Goal: Information Seeking & Learning: Learn about a topic

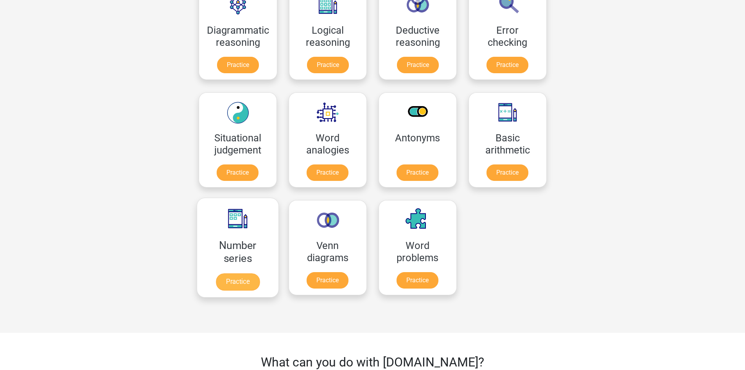
scroll to position [78, 0]
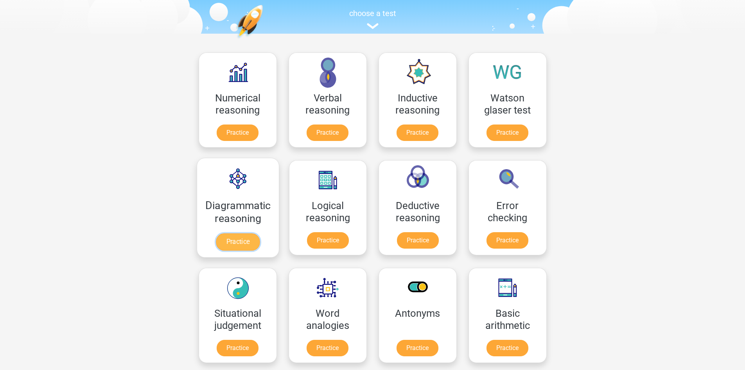
click at [241, 237] on link "Practice" at bounding box center [238, 241] width 44 height 17
click at [241, 140] on link "Practice" at bounding box center [238, 134] width 44 height 17
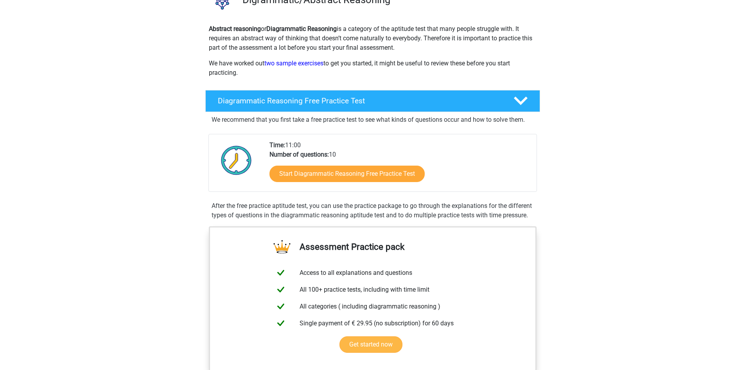
scroll to position [196, 0]
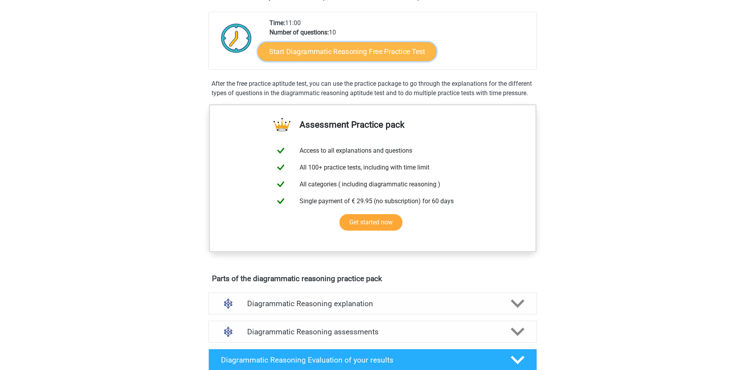
click at [327, 52] on link "Start Diagrammatic Reasoning Free Practice Test" at bounding box center [347, 51] width 179 height 19
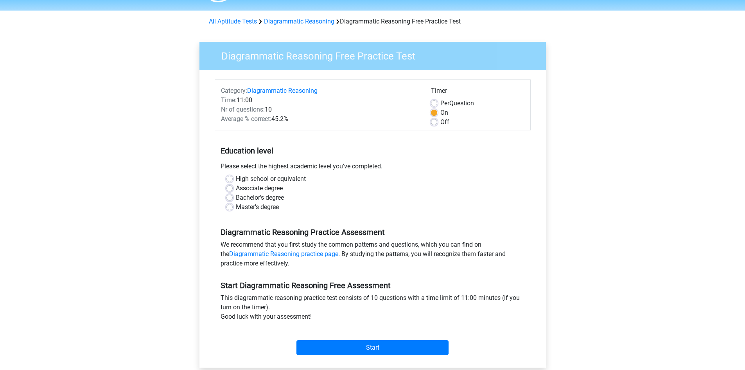
scroll to position [39, 0]
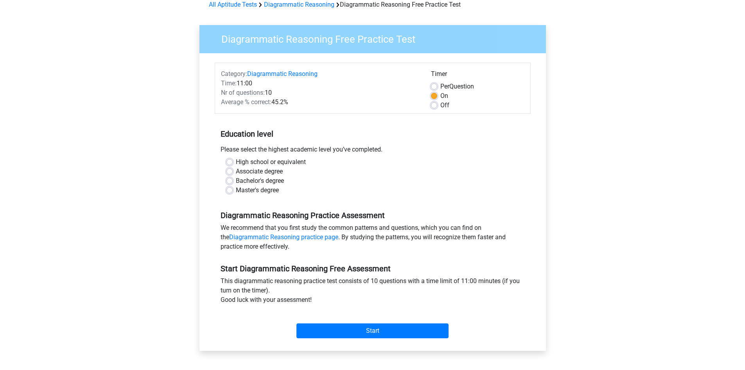
click at [255, 164] on label "High school or equivalent" at bounding box center [271, 161] width 70 height 9
click at [233, 164] on input "High school or equivalent" at bounding box center [230, 161] width 6 height 8
radio input "true"
click at [339, 340] on div "Start" at bounding box center [373, 325] width 316 height 34
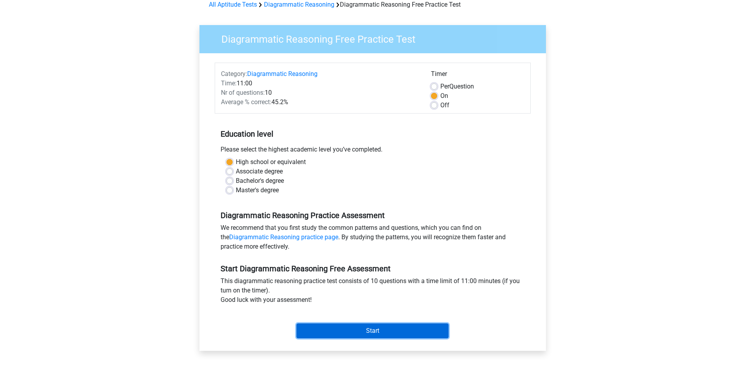
click at [338, 326] on input "Start" at bounding box center [373, 330] width 152 height 15
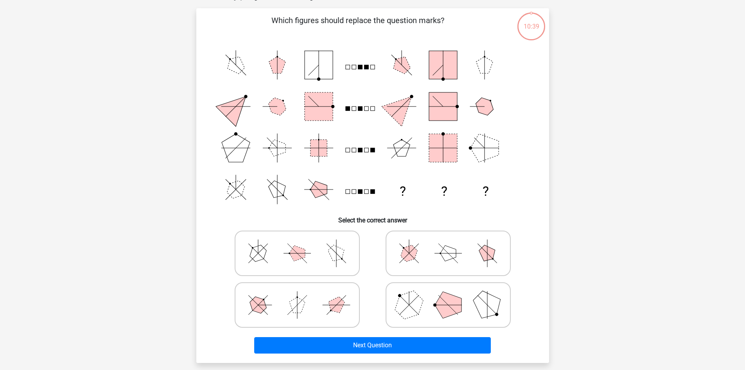
scroll to position [39, 0]
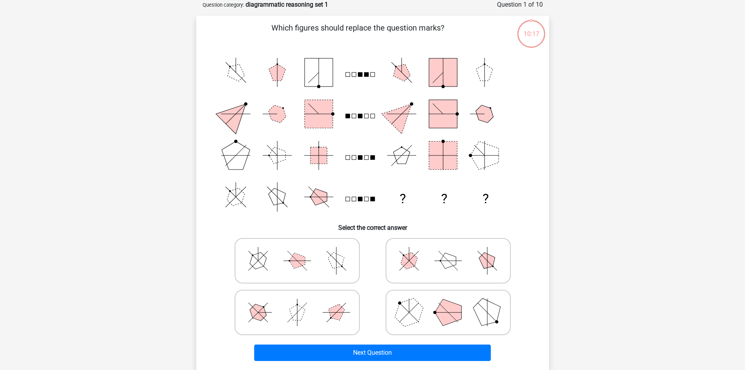
click at [326, 260] on icon at bounding box center [297, 260] width 117 height 39
click at [302, 251] on input "radio" at bounding box center [299, 248] width 5 height 5
radio input "true"
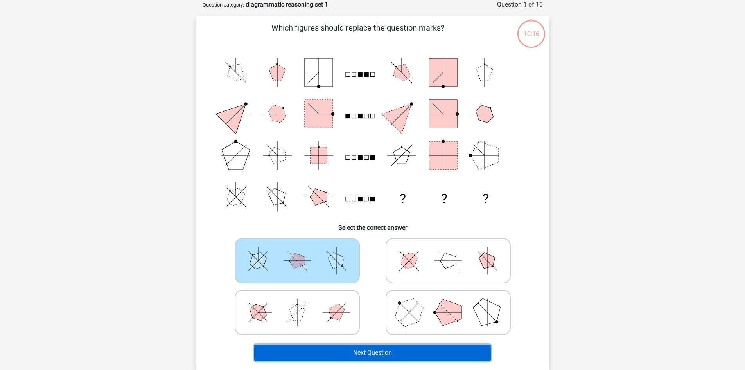
click at [335, 359] on button "Next Question" at bounding box center [372, 352] width 237 height 16
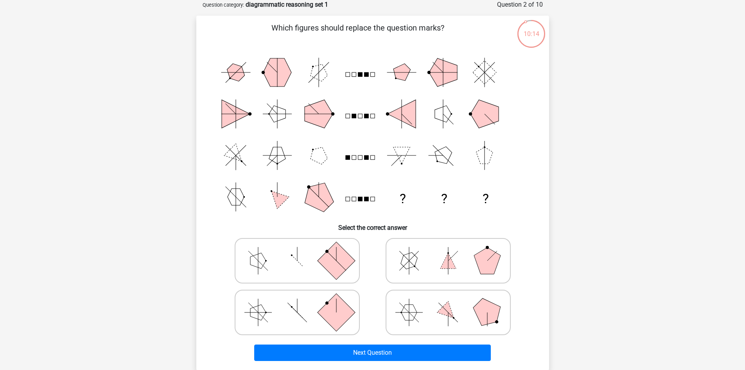
click at [330, 336] on div at bounding box center [297, 312] width 151 height 52
click at [337, 326] on rect at bounding box center [336, 312] width 38 height 38
click at [302, 302] on input "radio" at bounding box center [299, 299] width 5 height 5
radio input "true"
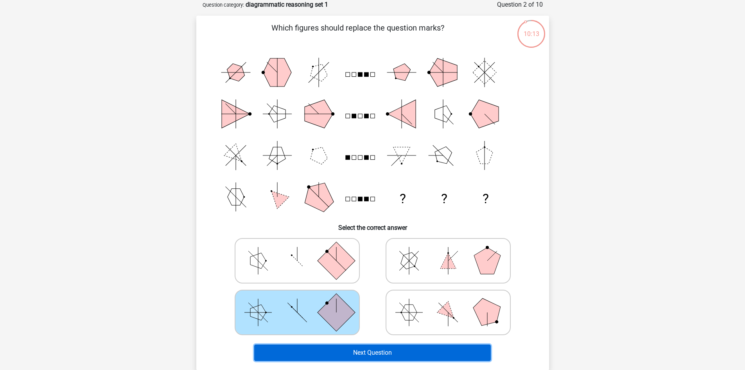
click at [344, 355] on button "Next Question" at bounding box center [372, 352] width 237 height 16
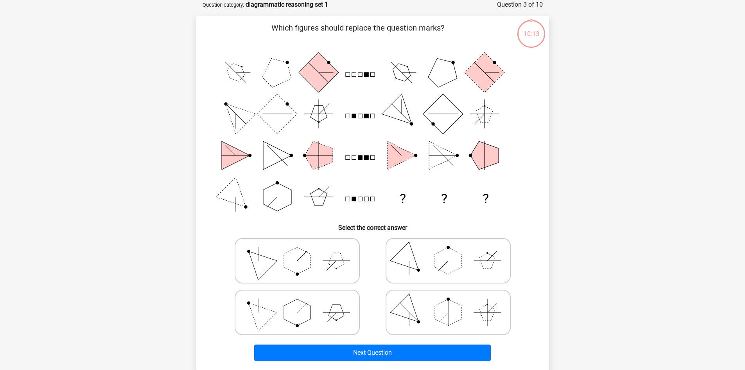
click at [436, 280] on icon at bounding box center [448, 260] width 117 height 39
click at [448, 251] on input "radio" at bounding box center [450, 248] width 5 height 5
radio input "true"
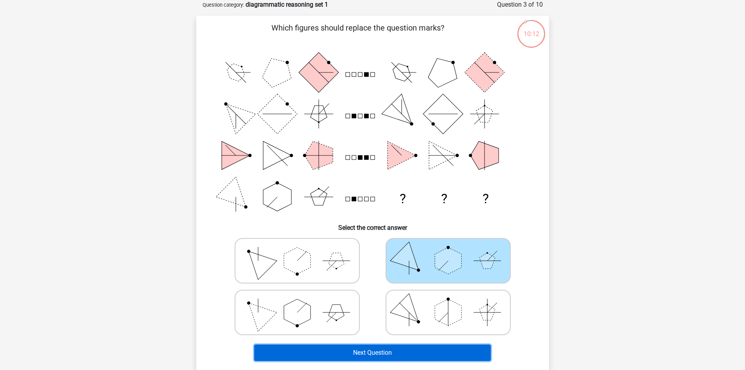
click at [421, 347] on button "Next Question" at bounding box center [372, 352] width 237 height 16
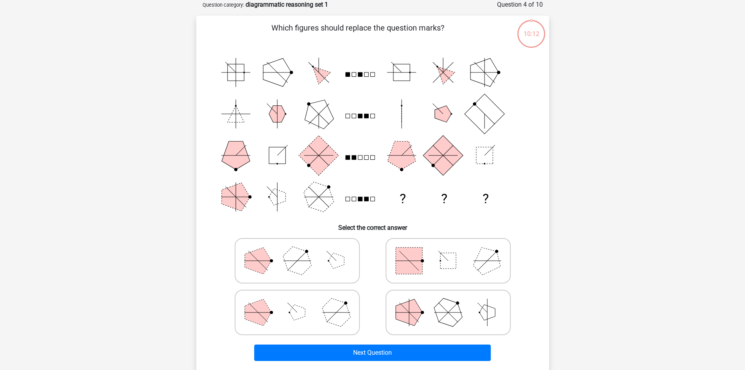
click at [337, 272] on icon at bounding box center [297, 260] width 117 height 39
click at [302, 251] on input "radio" at bounding box center [299, 248] width 5 height 5
radio input "true"
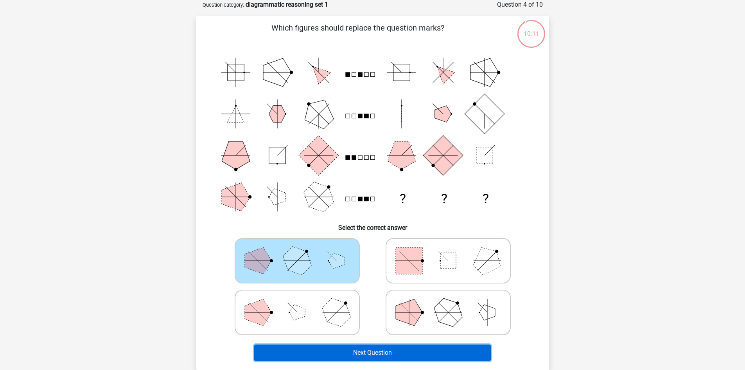
click at [366, 353] on button "Next Question" at bounding box center [372, 352] width 237 height 16
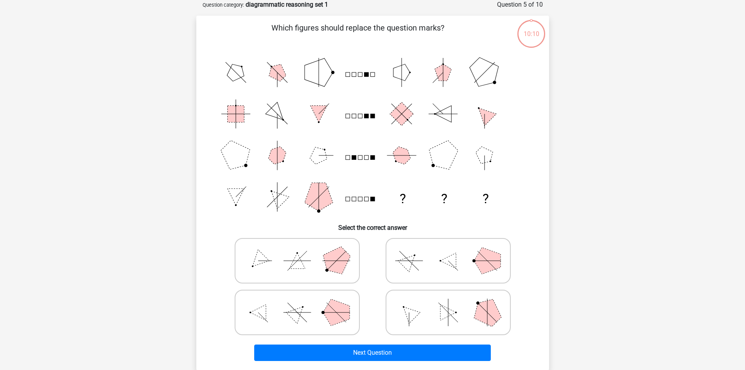
click at [411, 322] on icon at bounding box center [448, 312] width 117 height 39
click at [448, 302] on input "radio" at bounding box center [450, 299] width 5 height 5
radio input "true"
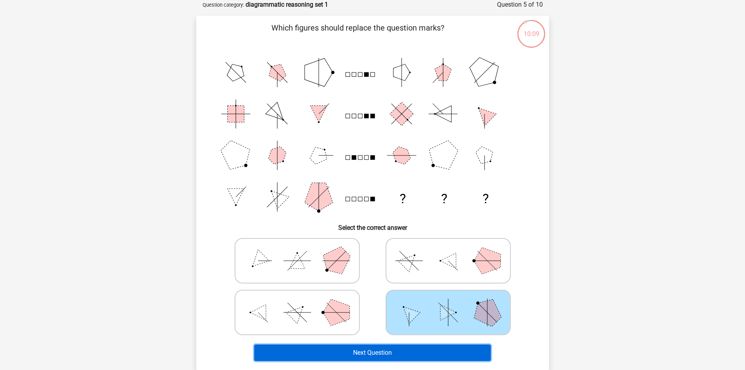
click at [407, 356] on button "Next Question" at bounding box center [372, 352] width 237 height 16
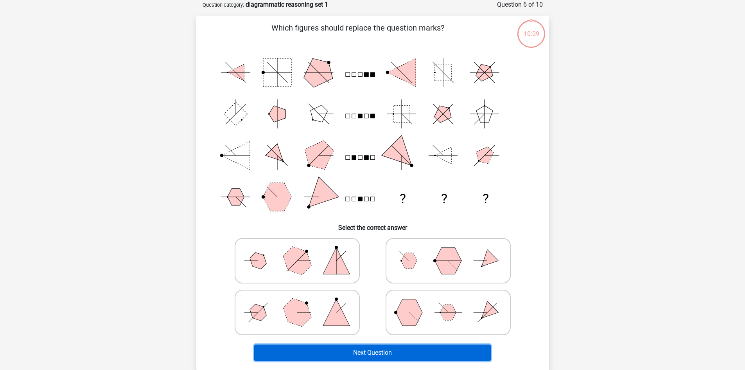
click at [394, 358] on button "Next Question" at bounding box center [372, 352] width 237 height 16
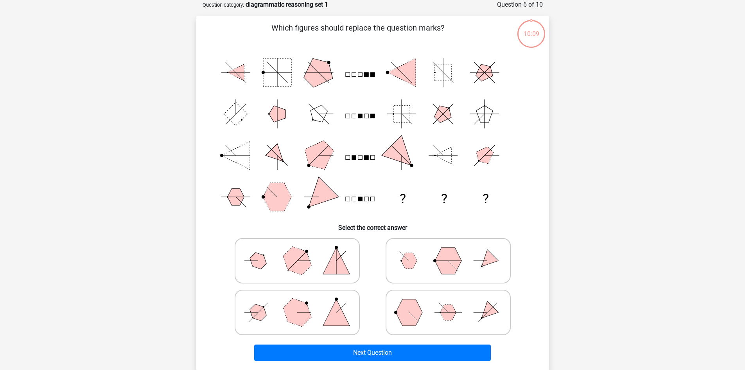
click at [389, 364] on div "Which figures should replace the question marks? ? ? ? Select the correct answer" at bounding box center [372, 193] width 353 height 354
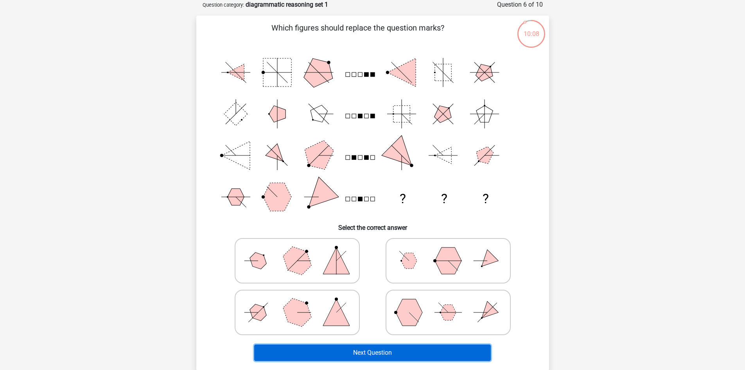
click at [385, 359] on button "Next Question" at bounding box center [372, 352] width 237 height 16
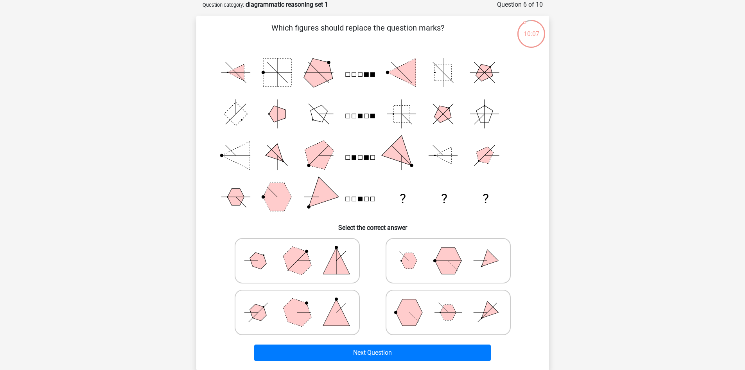
click at [324, 299] on icon at bounding box center [297, 312] width 117 height 39
click at [302, 299] on input "radio" at bounding box center [299, 299] width 5 height 5
radio input "true"
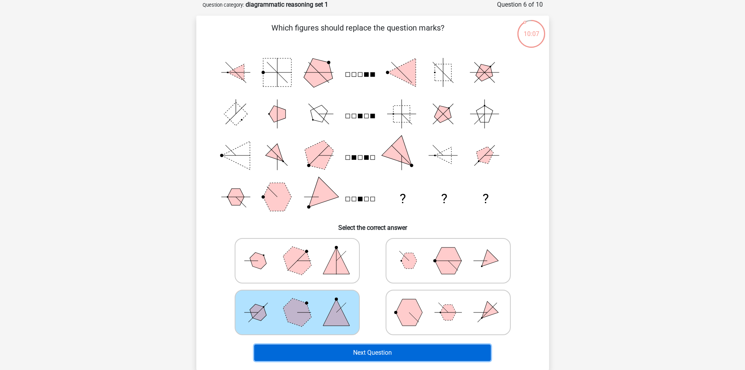
click at [369, 351] on button "Next Question" at bounding box center [372, 352] width 237 height 16
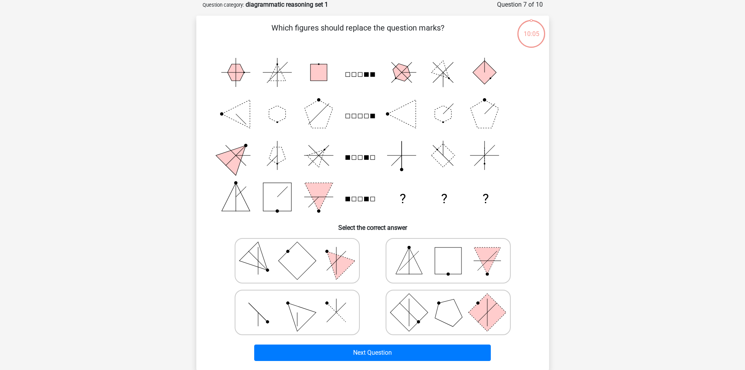
drag, startPoint x: 181, startPoint y: 202, endPoint x: 158, endPoint y: 191, distance: 25.6
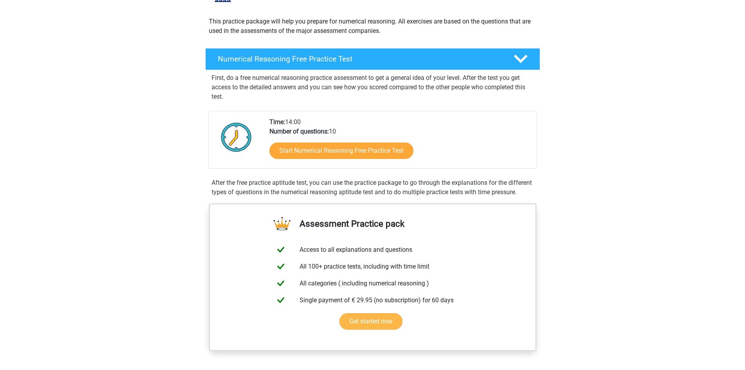
scroll to position [196, 0]
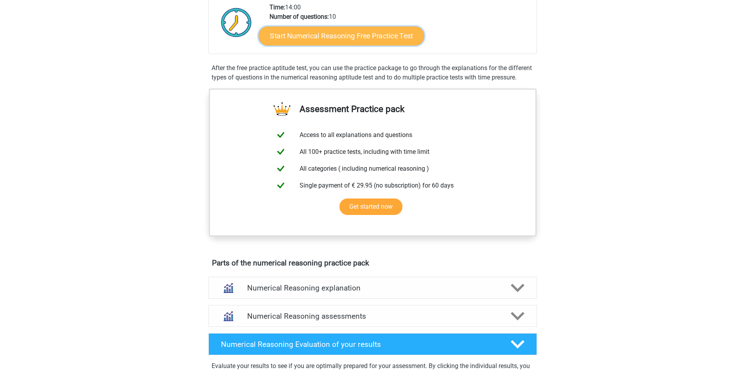
click at [340, 32] on link "Start Numerical Reasoning Free Practice Test" at bounding box center [342, 35] width 166 height 19
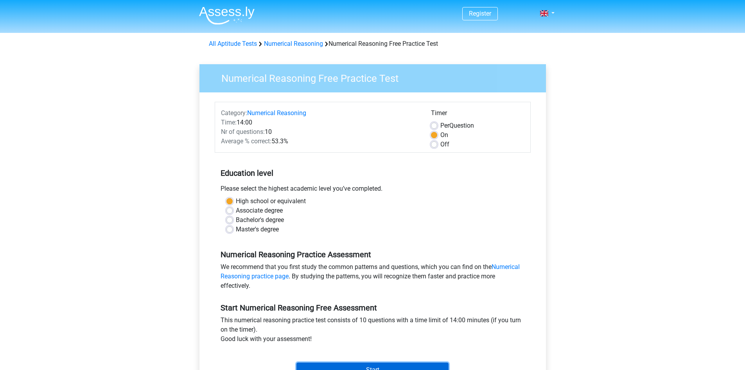
click at [324, 369] on input "Start" at bounding box center [373, 369] width 152 height 15
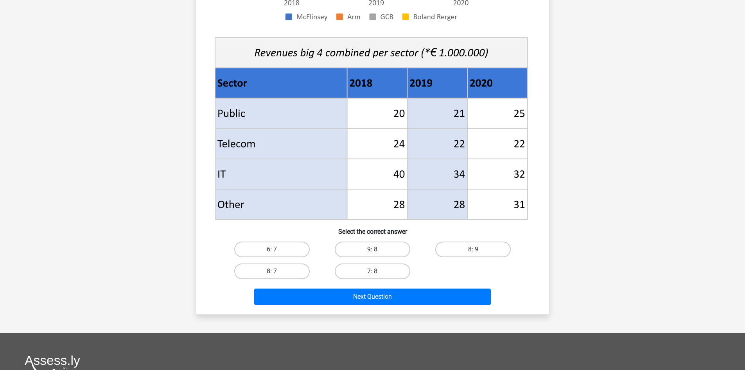
scroll to position [274, 0]
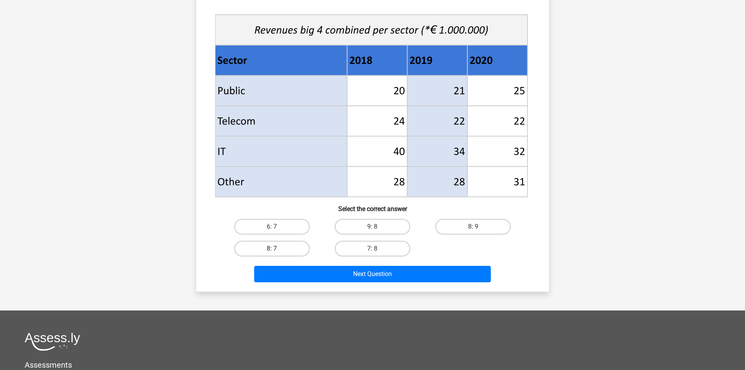
click at [289, 243] on label "8: 7" at bounding box center [272, 249] width 76 height 16
click at [277, 248] on input "8: 7" at bounding box center [274, 250] width 5 height 5
radio input "true"
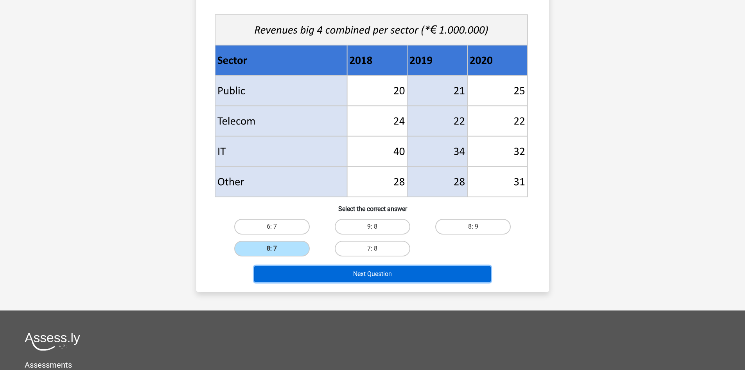
click at [305, 278] on button "Next Question" at bounding box center [372, 274] width 237 height 16
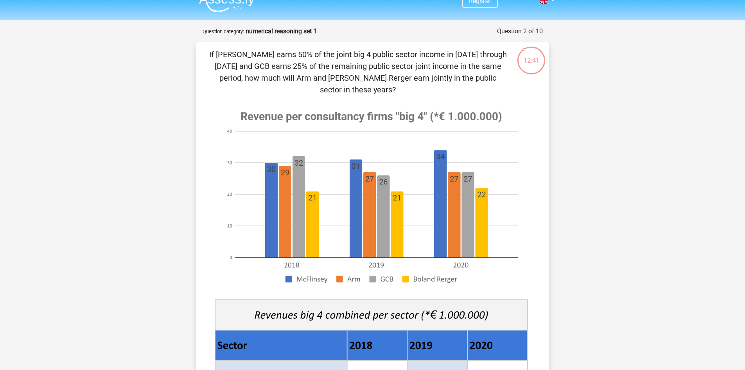
scroll to position [0, 0]
